Goal: Task Accomplishment & Management: Manage account settings

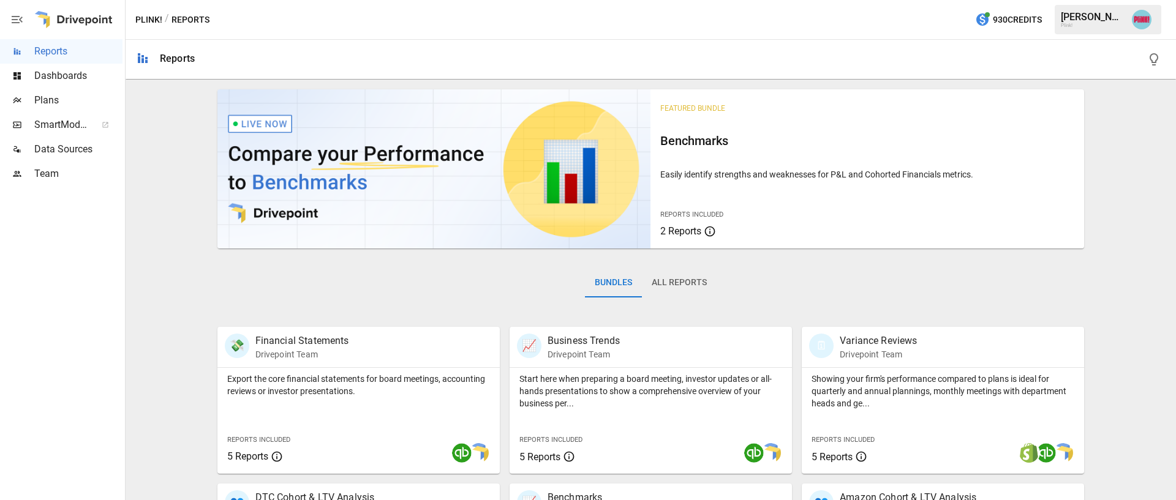
click at [42, 101] on span "Plans" at bounding box center [78, 100] width 88 height 15
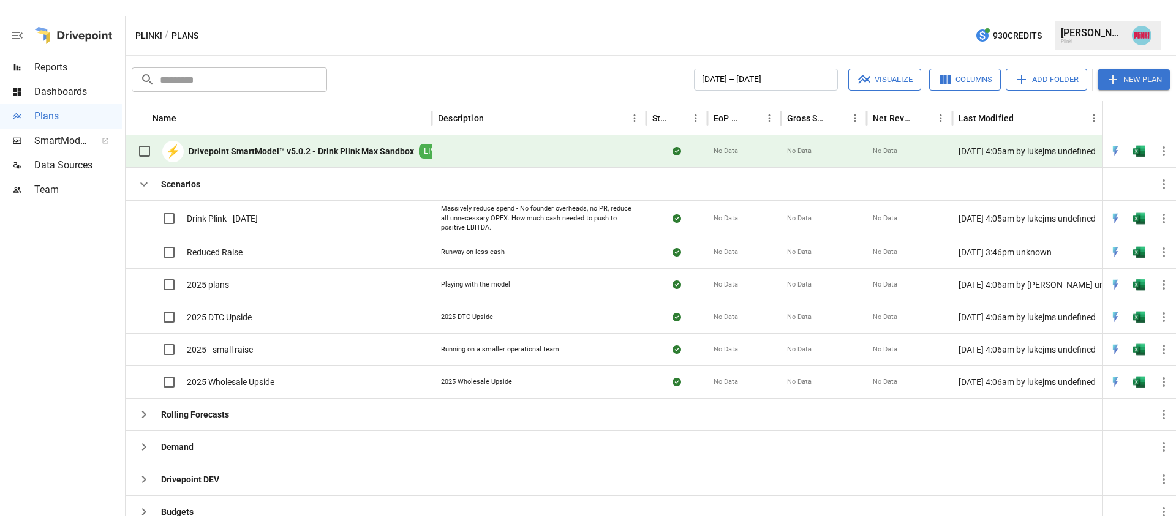
scroll to position [2, 0]
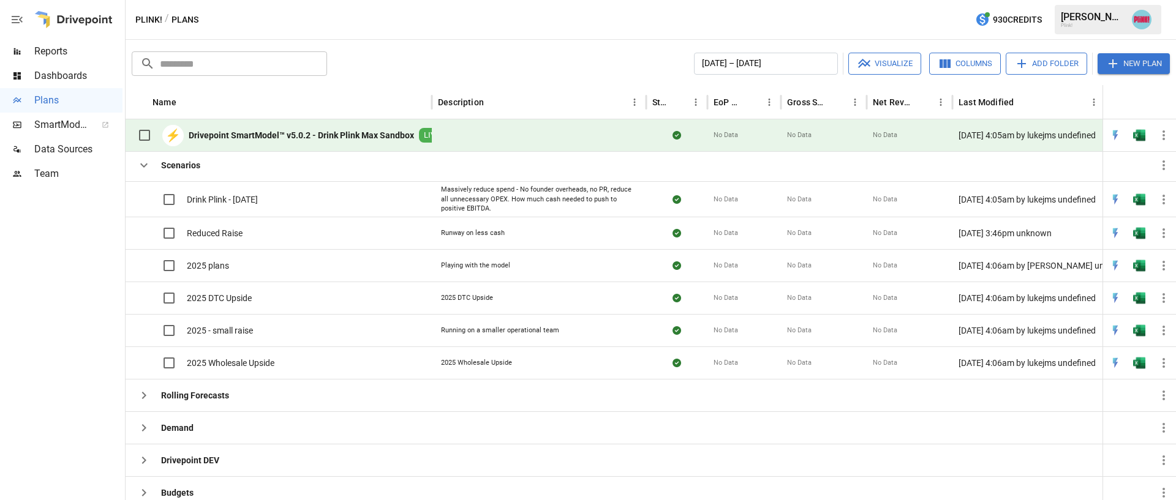
click at [315, 132] on b "Drivepoint SmartModel™ v5.0.2 - Drink Plink Max Sandbox" at bounding box center [301, 135] width 225 height 12
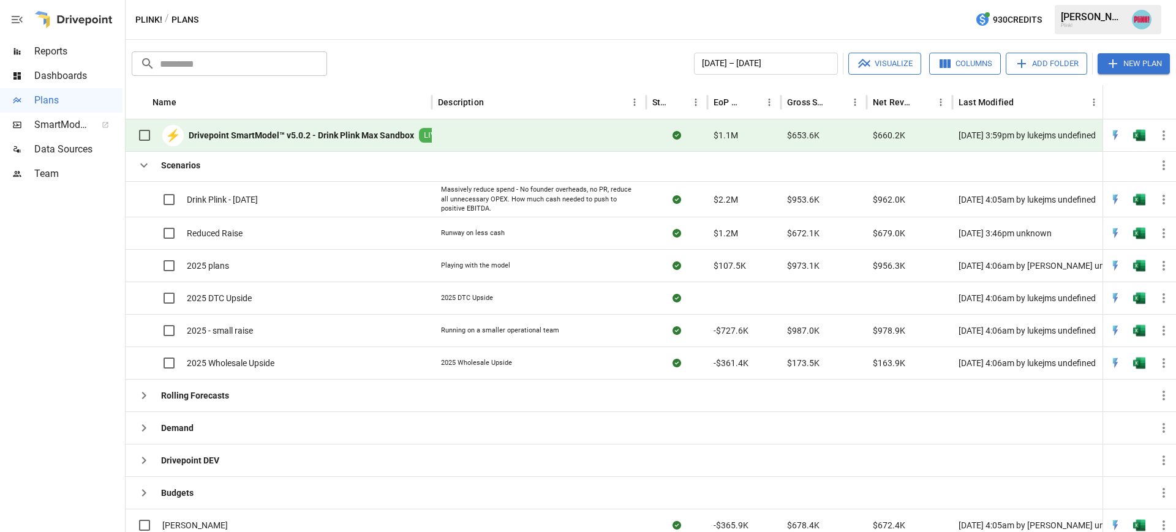
scroll to position [0, 0]
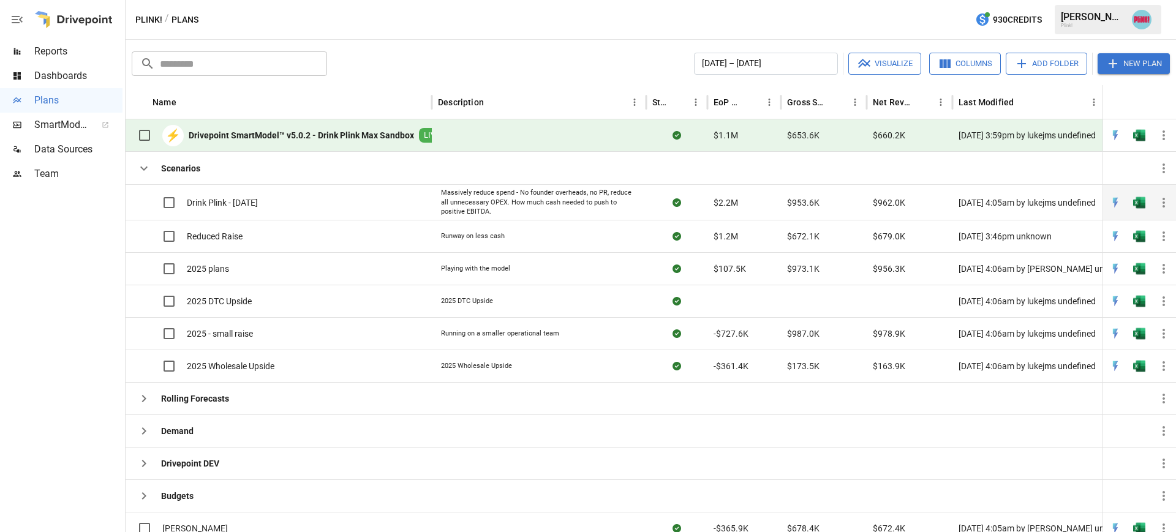
click at [510, 204] on div "Massively reduce spend - No founder overheads, no PR, reduce all unnecessary OP…" at bounding box center [539, 202] width 196 height 29
click at [516, 198] on div "Massively reduce spend - No founder overheads, no PR, reduce all unnecessary OP…" at bounding box center [539, 202] width 196 height 29
click at [527, 205] on div "Massively reduce spend - No founder overheads, no PR, reduce all unnecessary OP…" at bounding box center [539, 202] width 196 height 29
click at [765, 242] on icon "button" at bounding box center [1163, 236] width 15 height 15
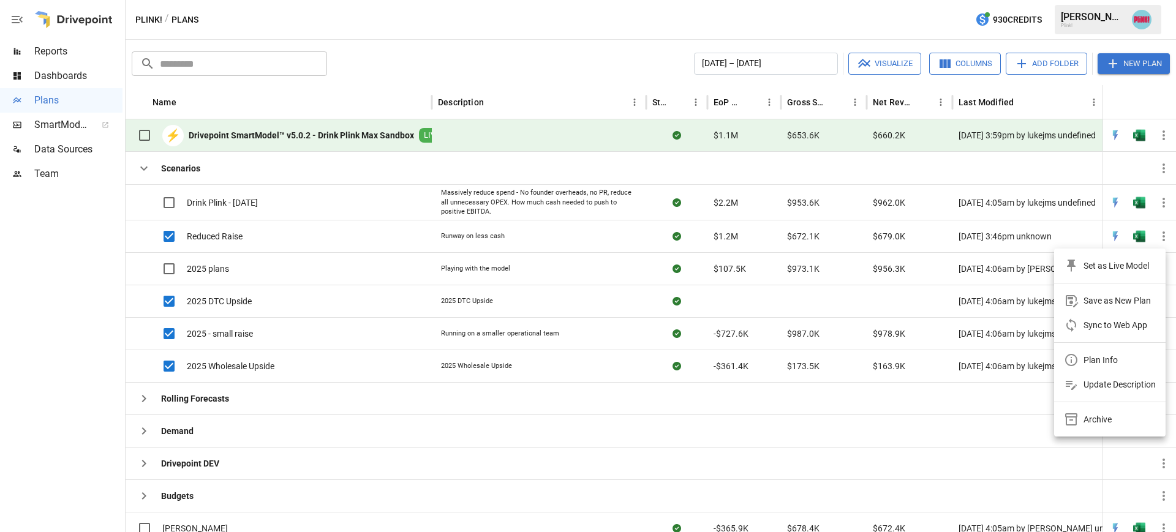
click at [765, 424] on div "Archive" at bounding box center [1097, 419] width 28 height 15
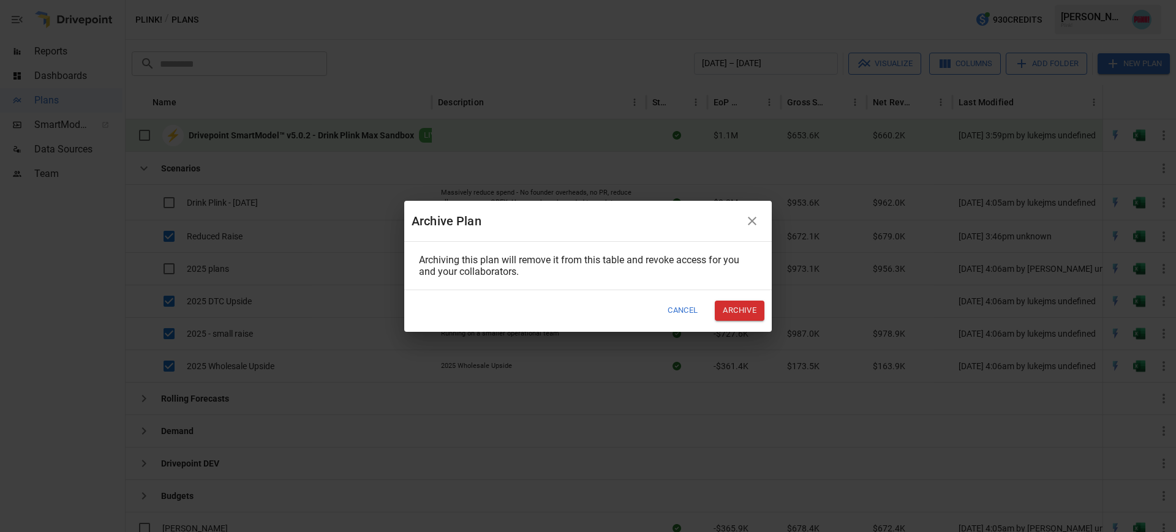
click at [745, 312] on button "Archive" at bounding box center [740, 311] width 50 height 20
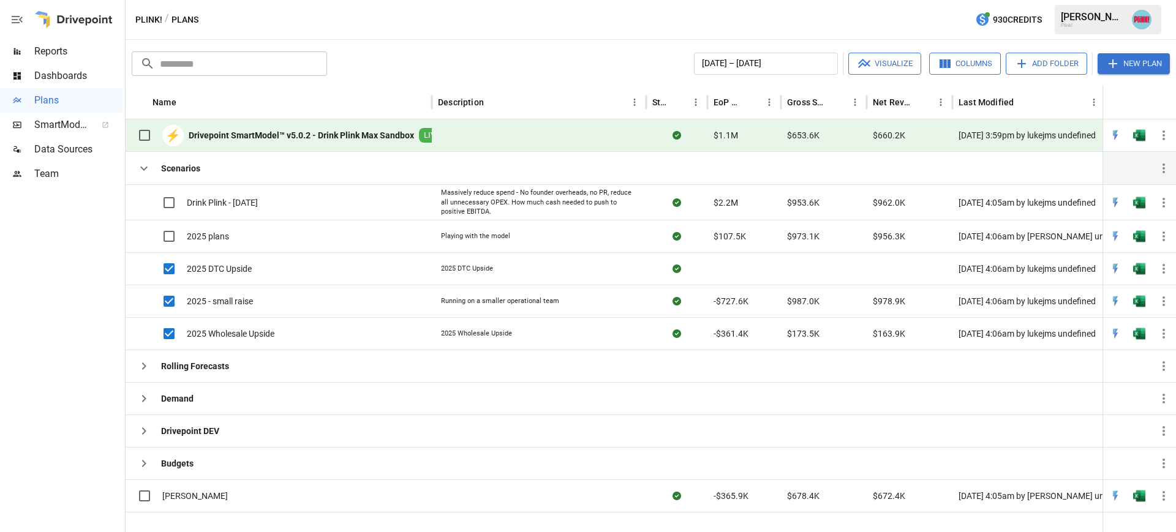
click at [143, 166] on icon "button" at bounding box center [144, 168] width 15 height 15
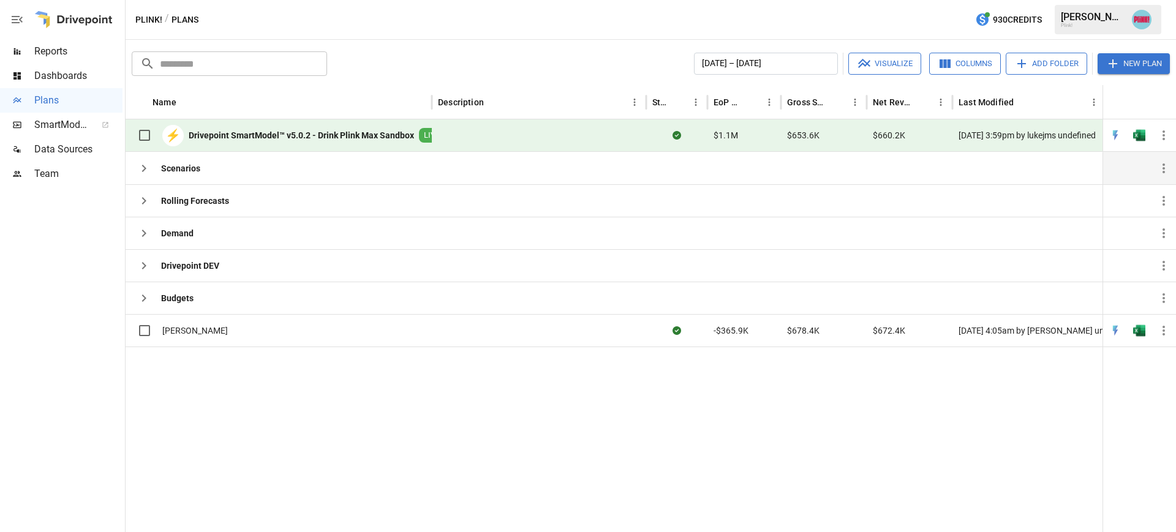
click at [144, 168] on icon "button" at bounding box center [144, 168] width 15 height 15
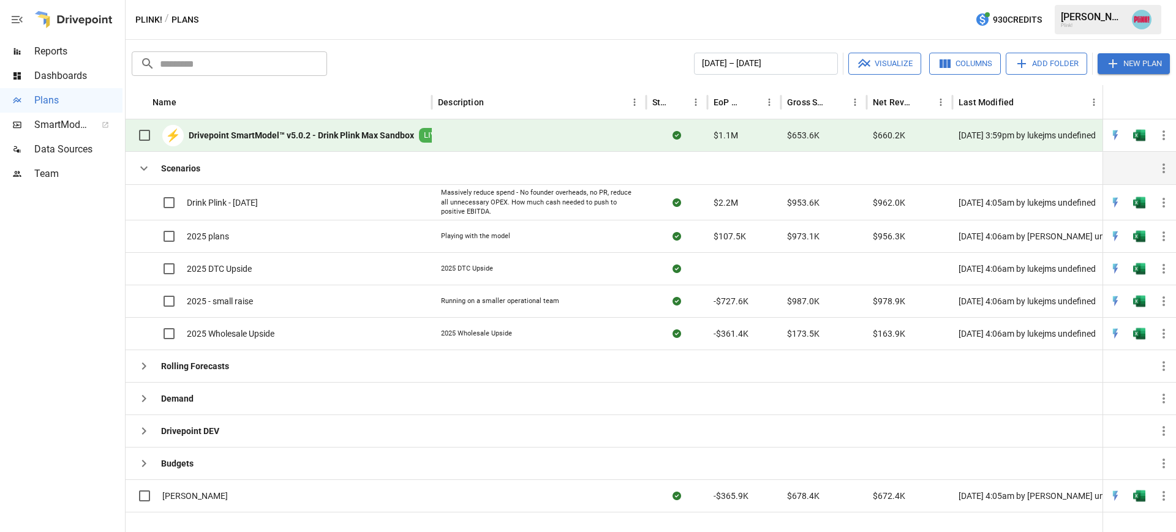
click at [146, 168] on icon "button" at bounding box center [144, 168] width 15 height 15
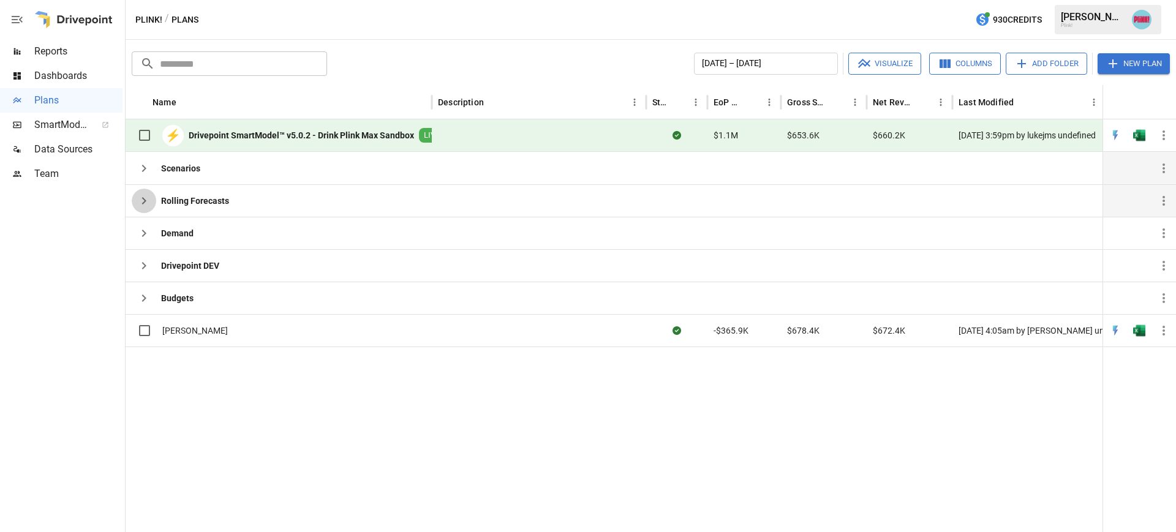
click at [144, 201] on icon "button" at bounding box center [144, 200] width 4 height 7
click at [143, 199] on icon "button" at bounding box center [144, 200] width 4 height 7
click at [143, 167] on icon "button" at bounding box center [144, 168] width 4 height 7
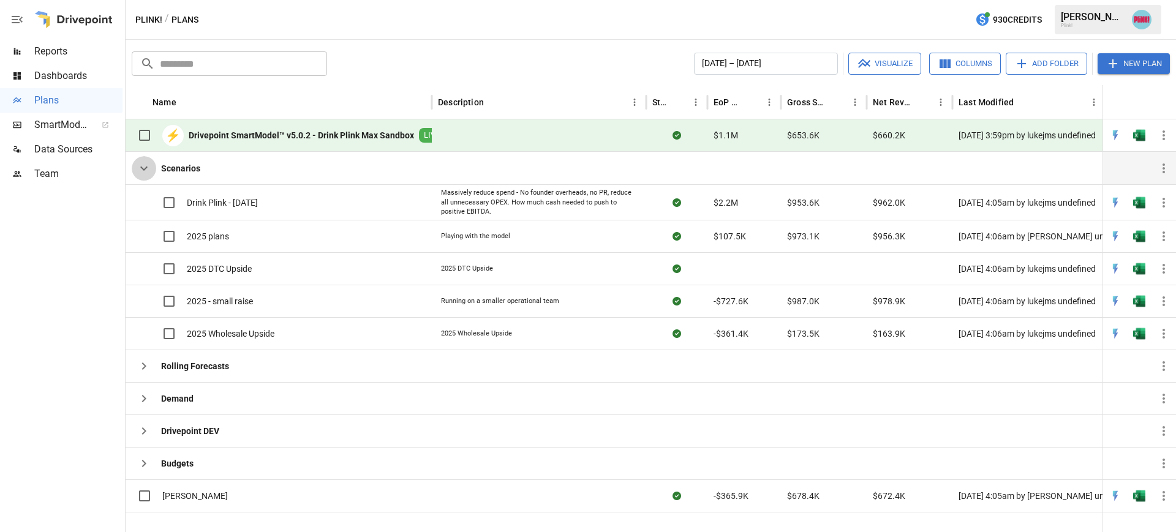
click at [143, 167] on icon "button" at bounding box center [144, 168] width 15 height 15
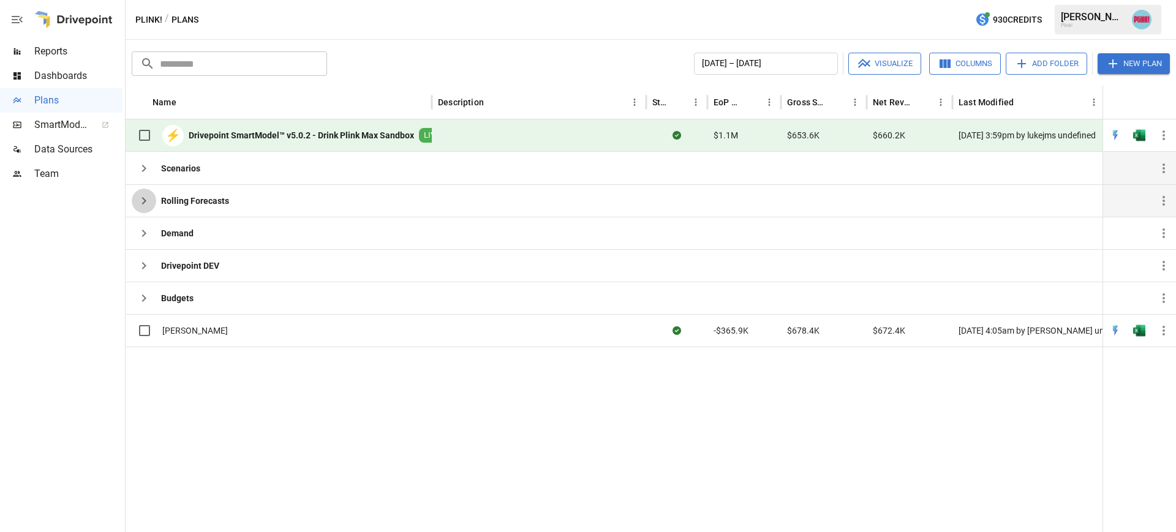
click at [149, 198] on icon "button" at bounding box center [144, 200] width 15 height 15
click at [138, 208] on button "button" at bounding box center [144, 201] width 24 height 24
click at [147, 228] on icon "button" at bounding box center [144, 233] width 15 height 15
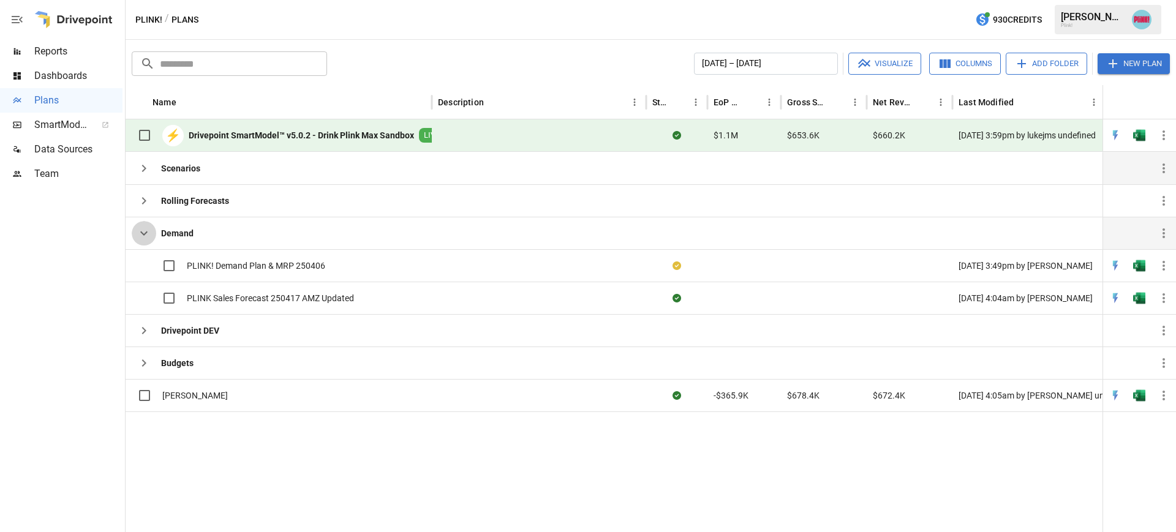
click at [147, 228] on icon "button" at bounding box center [144, 233] width 15 height 15
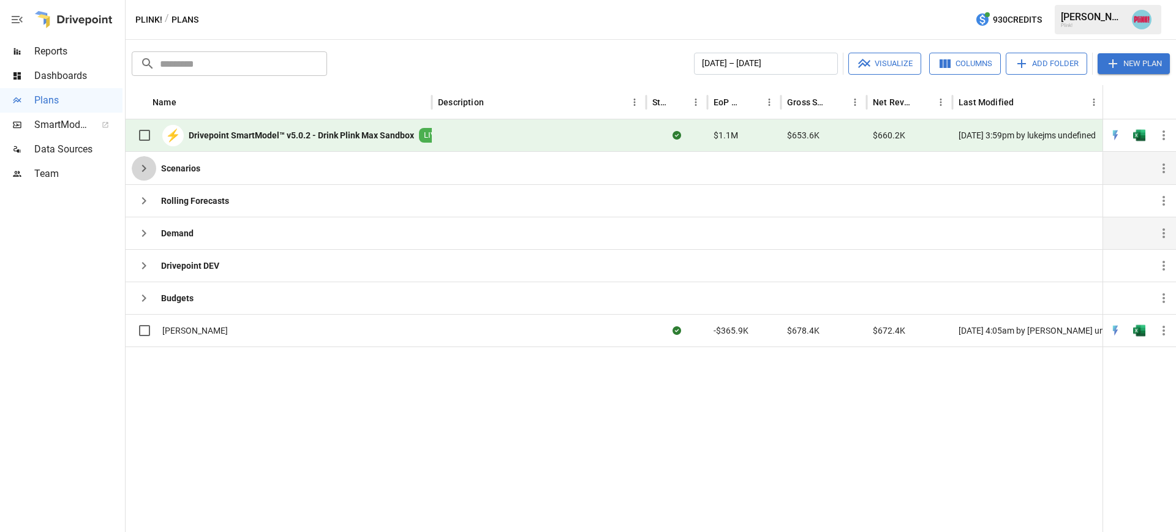
click at [147, 170] on icon "button" at bounding box center [144, 168] width 15 height 15
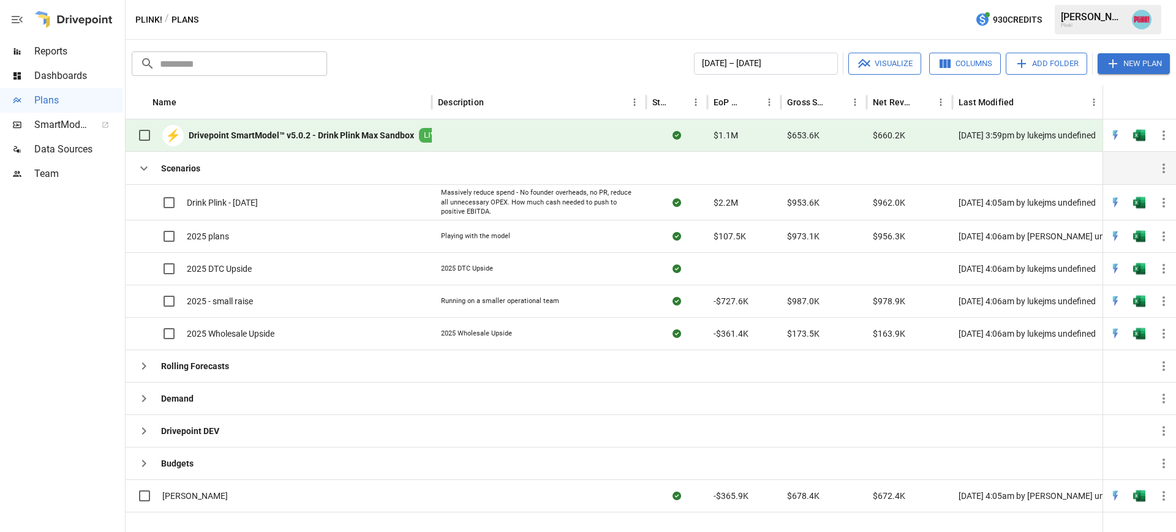
click at [147, 170] on icon "button" at bounding box center [144, 168] width 15 height 15
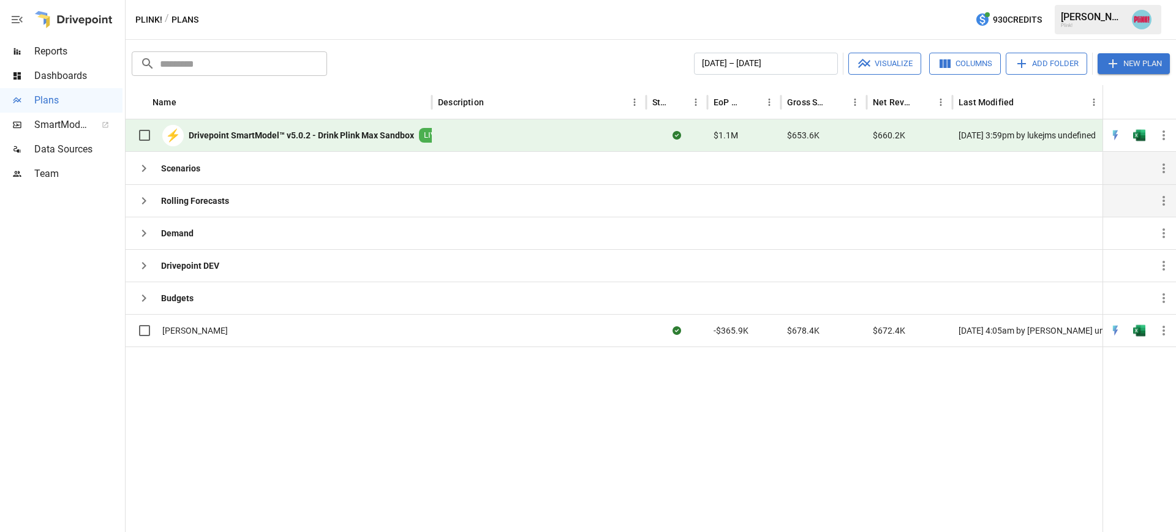
click at [145, 193] on icon "button" at bounding box center [144, 200] width 15 height 15
click at [145, 195] on icon "button" at bounding box center [144, 200] width 15 height 15
click at [60, 75] on span "Dashboards" at bounding box center [78, 76] width 88 height 15
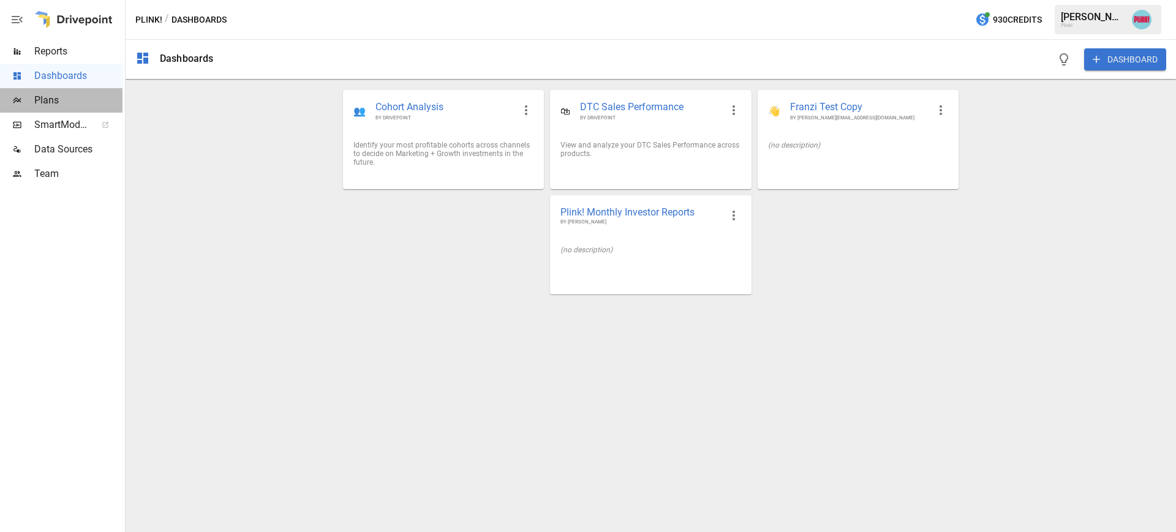
click at [53, 94] on span "Plans" at bounding box center [78, 100] width 88 height 15
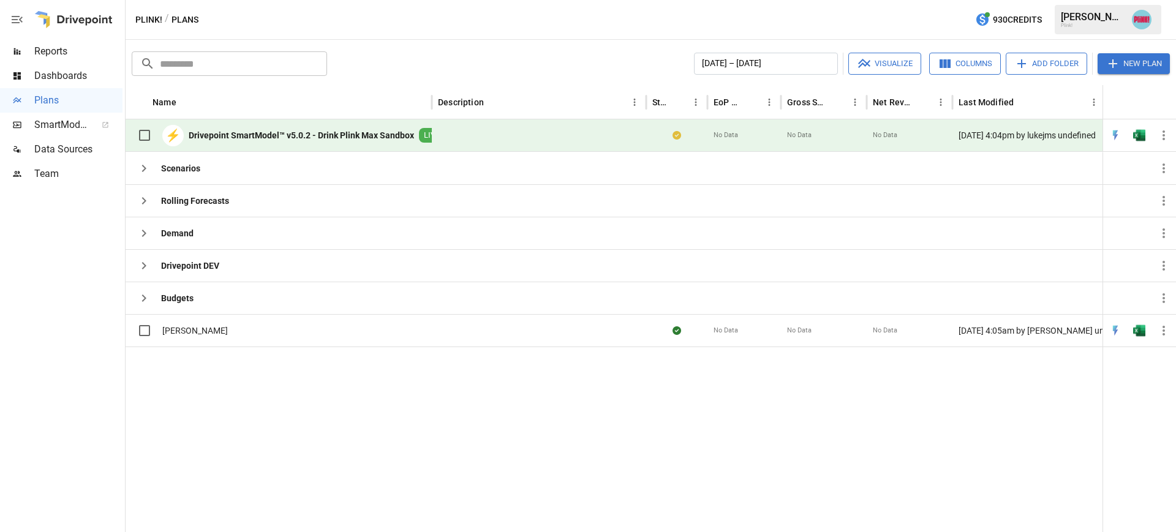
click at [380, 138] on b "Drivepoint SmartModel™ v5.0.2 - Drink Plink Max Sandbox" at bounding box center [301, 135] width 225 height 12
